Goal: Transaction & Acquisition: Purchase product/service

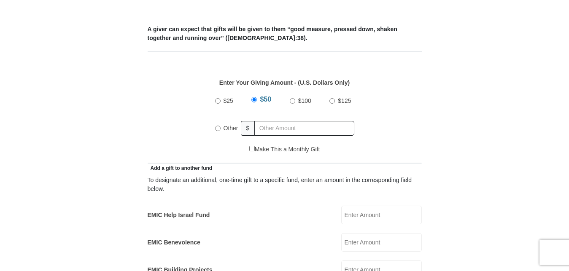
scroll to position [344, 0]
drag, startPoint x: 217, startPoint y: 117, endPoint x: 301, endPoint y: 119, distance: 83.9
click at [217, 125] on input "Other" at bounding box center [217, 127] width 5 height 5
radio input "true"
click at [301, 121] on input "text" at bounding box center [306, 128] width 97 height 15
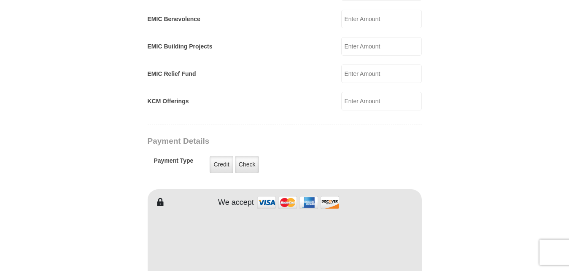
scroll to position [602, 0]
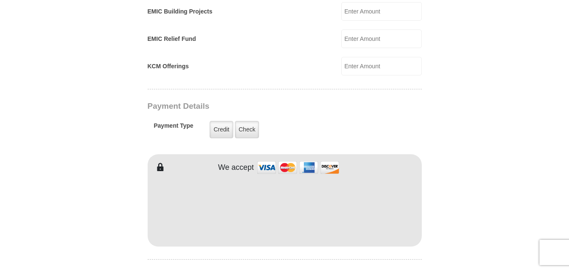
type input "550"
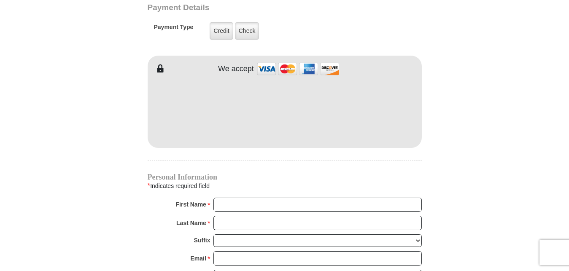
scroll to position [731, 0]
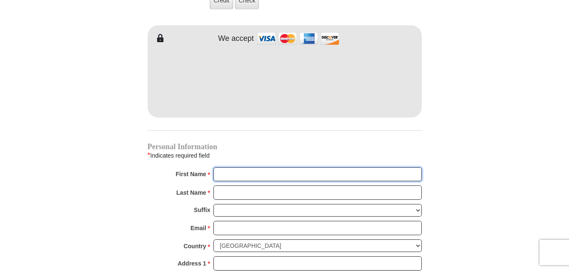
click at [233, 167] on input "First Name *" at bounding box center [317, 174] width 208 height 14
click at [221, 167] on input "First Name *" at bounding box center [317, 174] width 208 height 14
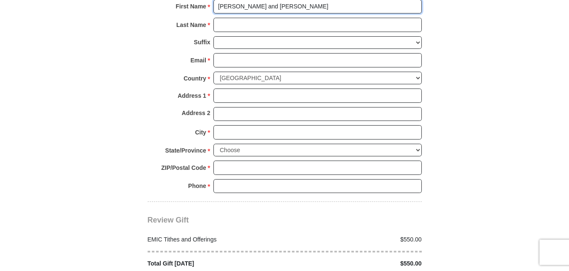
scroll to position [903, 0]
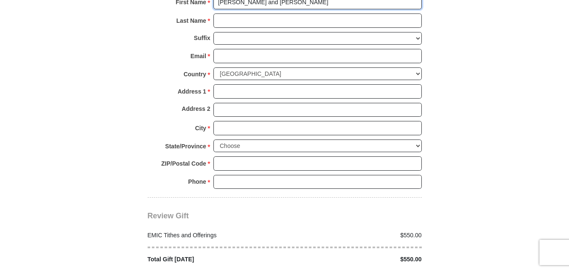
type input "[PERSON_NAME] and [PERSON_NAME]"
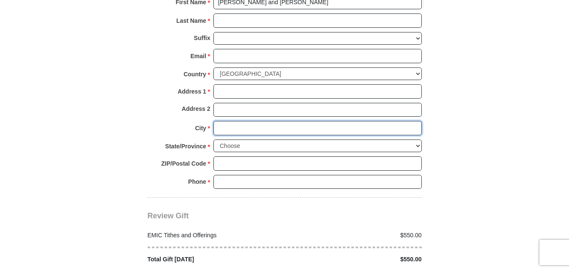
click at [235, 121] on input "City *" at bounding box center [317, 128] width 208 height 14
type input "Calhan"
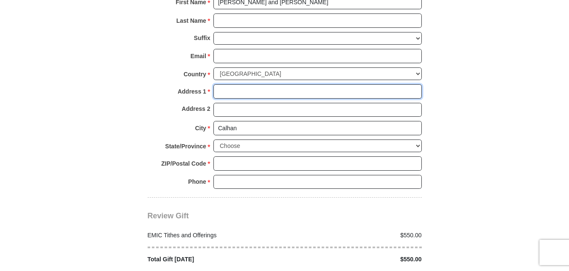
type input "[STREET_ADDRESS]"
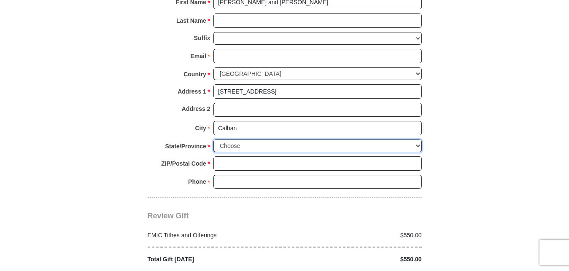
select select "CO"
type input "80808"
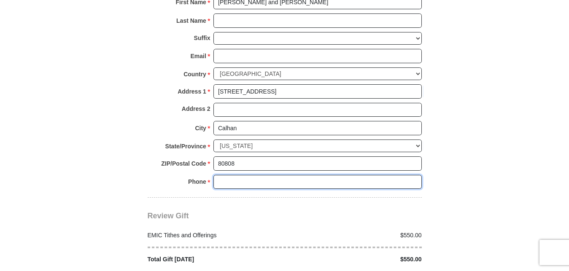
type input "7196513015"
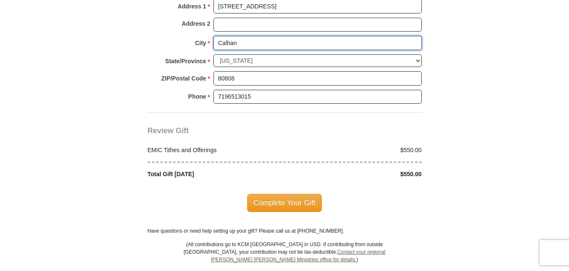
scroll to position [989, 0]
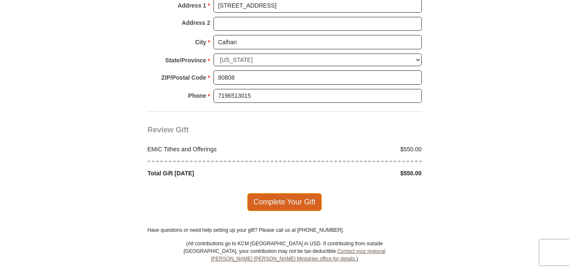
click at [293, 193] on span "Complete Your Gift" at bounding box center [284, 202] width 75 height 18
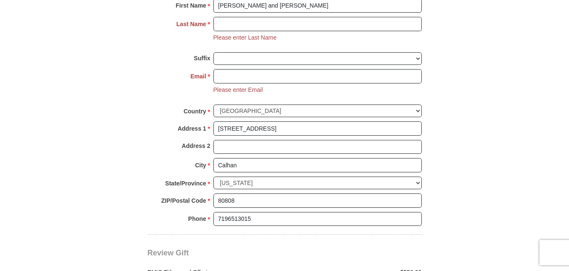
scroll to position [899, 0]
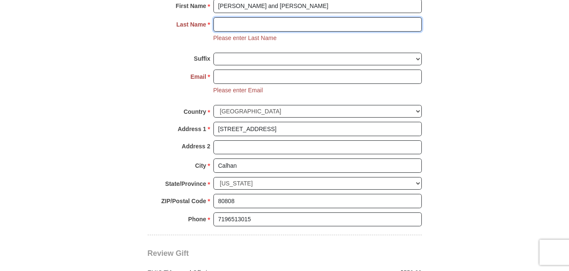
click at [258, 17] on input "Last Name *" at bounding box center [317, 24] width 208 height 14
click at [255, 17] on input "Last Name *" at bounding box center [317, 24] width 208 height 14
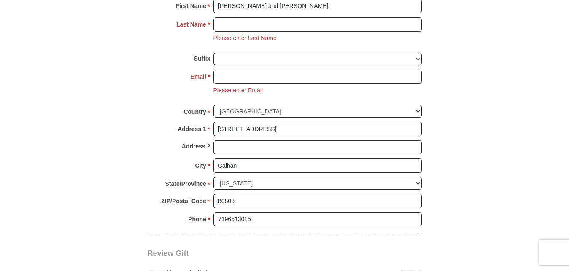
type input "[STREET_ADDRESS]"
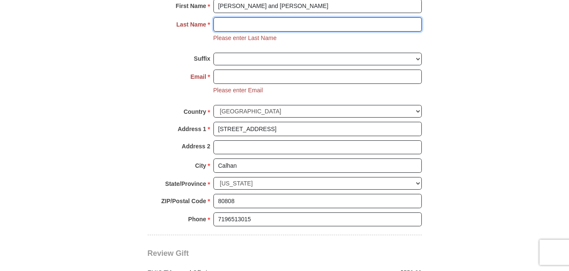
type input "Asmarzadeh"
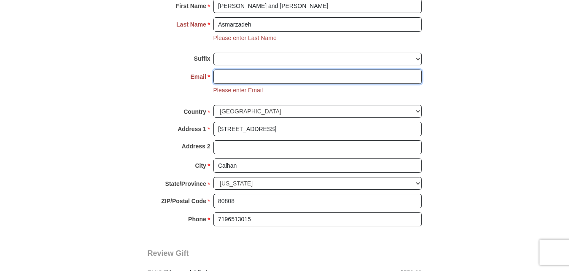
type input "[EMAIL_ADDRESS][DOMAIN_NAME]"
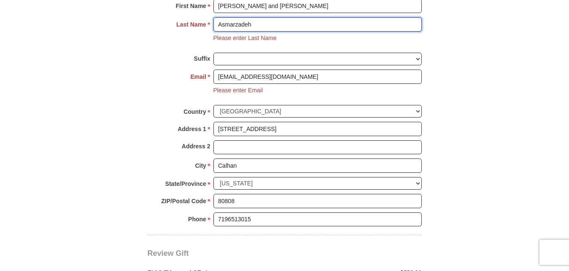
type input "[STREET_ADDRESS]"
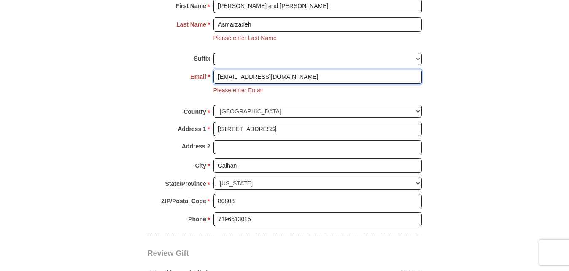
click at [285, 70] on input "[EMAIL_ADDRESS][DOMAIN_NAME]" at bounding box center [317, 77] width 208 height 14
click at [284, 70] on input "[EMAIL_ADDRESS][DOMAIN_NAME]" at bounding box center [317, 77] width 208 height 14
type input "f"
type input "fou"
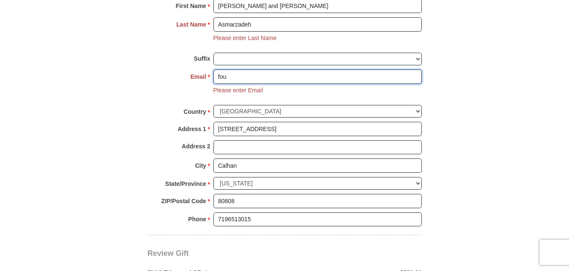
type input "[STREET_ADDRESS]"
type input "[EMAIL_ADDRESS][DOMAIN_NAME]"
type input "[STREET_ADDRESS]"
type input "[EMAIL_ADDRESS][DOMAIN_NAME]"
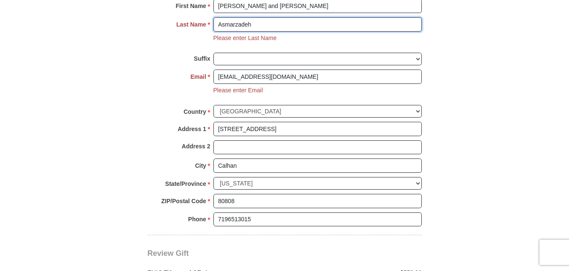
click at [283, 17] on input "Asmarzadeh" at bounding box center [317, 24] width 208 height 14
type input "A"
type input "Asmarzadeh"
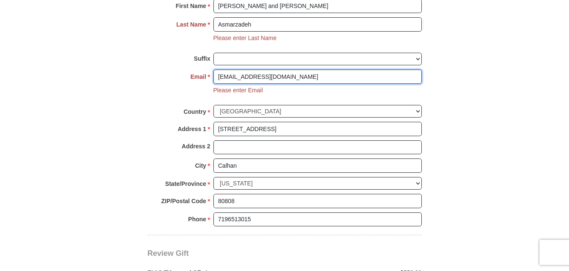
click at [286, 70] on input "[EMAIL_ADDRESS][DOMAIN_NAME]" at bounding box center [317, 77] width 208 height 14
type input "f"
type input "[EMAIL_ADDRESS][DOMAIN_NAME]"
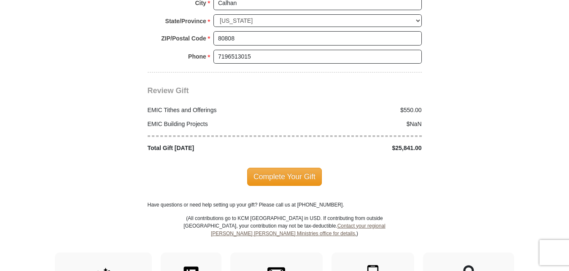
scroll to position [1072, 0]
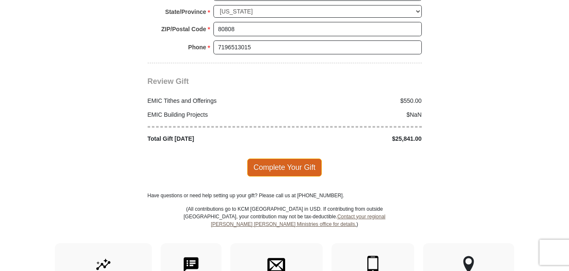
click at [281, 159] on span "Complete Your Gift" at bounding box center [284, 168] width 75 height 18
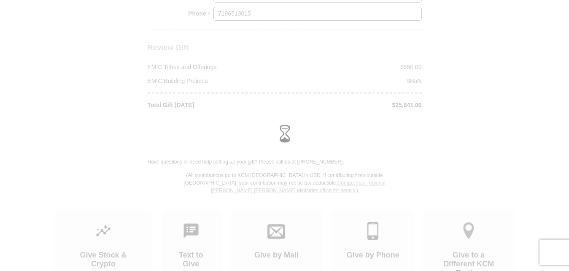
scroll to position [1038, 0]
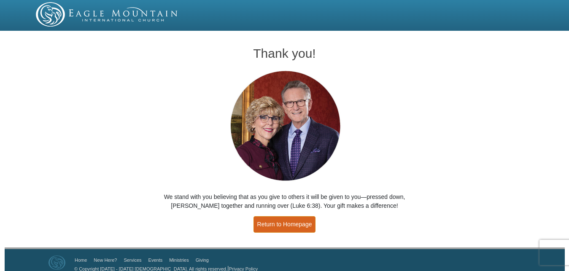
scroll to position [8, 0]
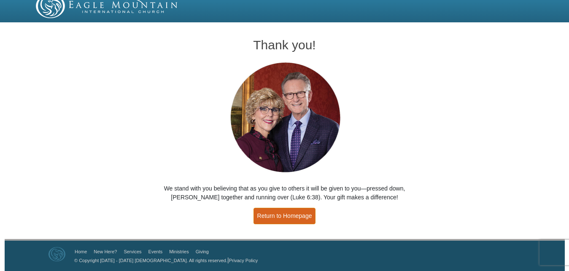
click at [274, 214] on link "Return to Homepage" at bounding box center [284, 216] width 62 height 16
